Goal: Task Accomplishment & Management: Use online tool/utility

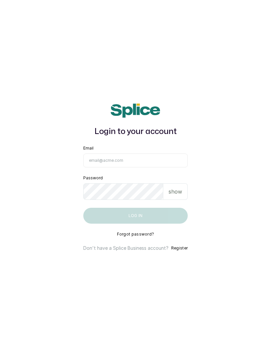
type input "[EMAIL_ADDRESS][DOMAIN_NAME]"
click at [135, 224] on button "Log in" at bounding box center [135, 216] width 105 height 16
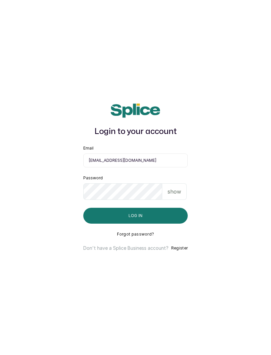
scroll to position [22, 0]
click at [153, 208] on button "Log in" at bounding box center [135, 216] width 105 height 16
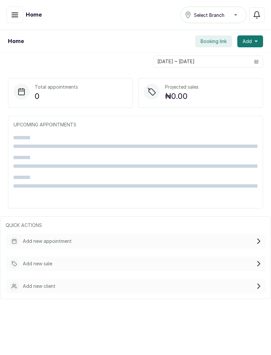
click at [14, 18] on icon "button" at bounding box center [15, 15] width 8 height 8
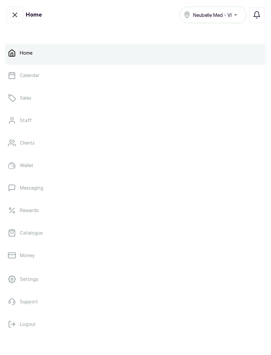
click at [47, 84] on link "Calendar" at bounding box center [135, 75] width 261 height 19
